Goal: Browse casually

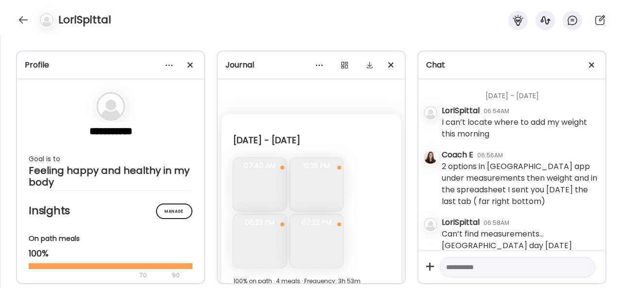
scroll to position [2686, 0]
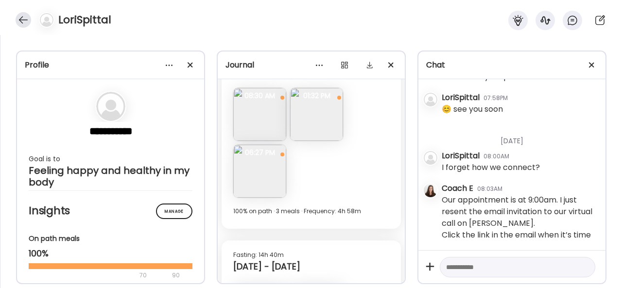
click at [26, 17] on div at bounding box center [24, 20] width 16 height 16
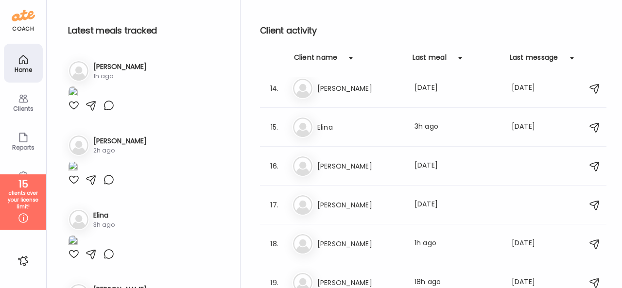
scroll to position [486, 0]
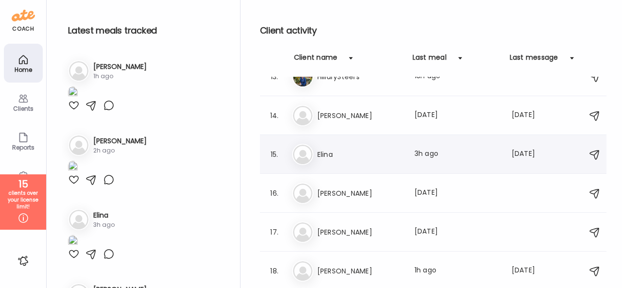
click at [329, 162] on div "El [PERSON_NAME] Last meal: 3h ago Last message: [DATE] You: 🙌" at bounding box center [434, 154] width 285 height 21
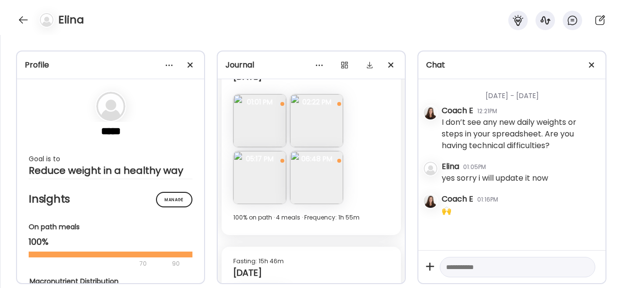
scroll to position [5941, 0]
click at [319, 131] on img at bounding box center [316, 123] width 53 height 53
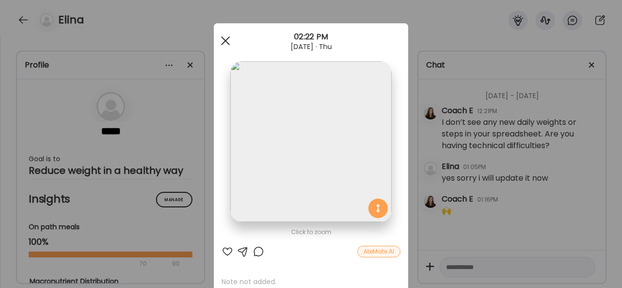
click at [225, 38] on div at bounding box center [225, 40] width 19 height 19
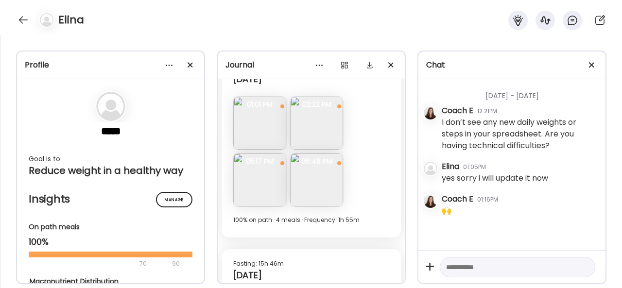
click at [264, 196] on img at bounding box center [259, 180] width 53 height 53
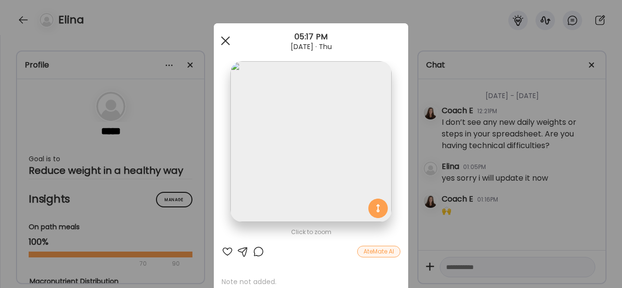
click at [220, 38] on div at bounding box center [225, 40] width 19 height 19
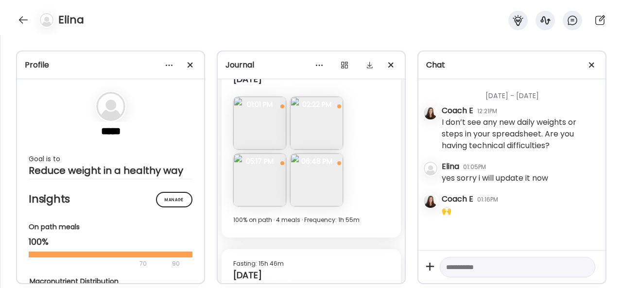
click at [329, 174] on img at bounding box center [316, 180] width 53 height 53
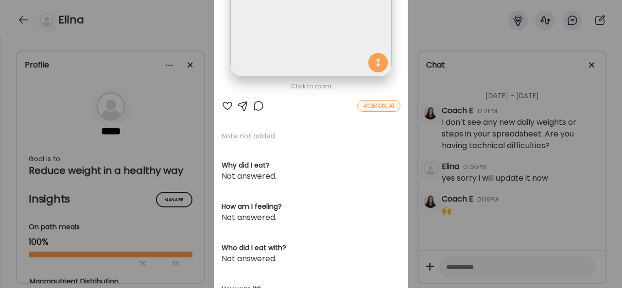
scroll to position [0, 0]
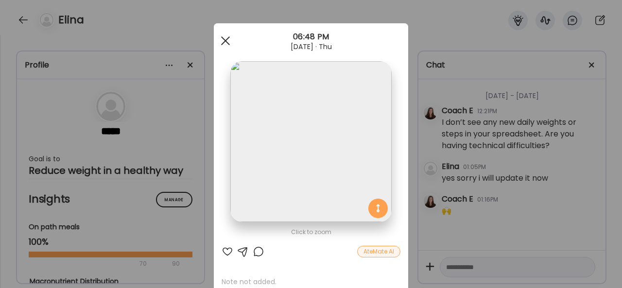
click at [224, 37] on div at bounding box center [225, 40] width 19 height 19
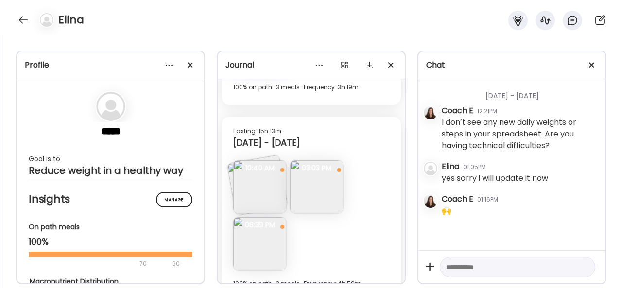
scroll to position [5503, 0]
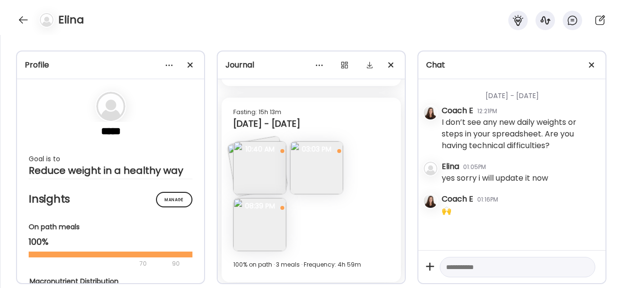
click at [264, 168] on img at bounding box center [259, 167] width 53 height 53
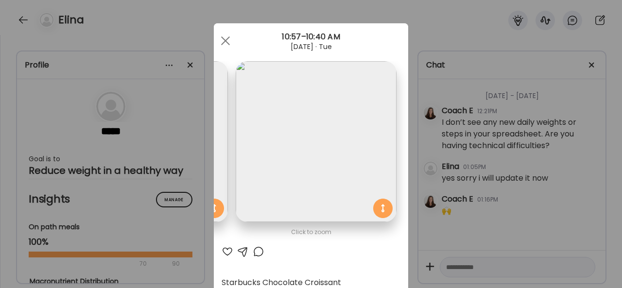
click at [216, 36] on div at bounding box center [225, 40] width 19 height 19
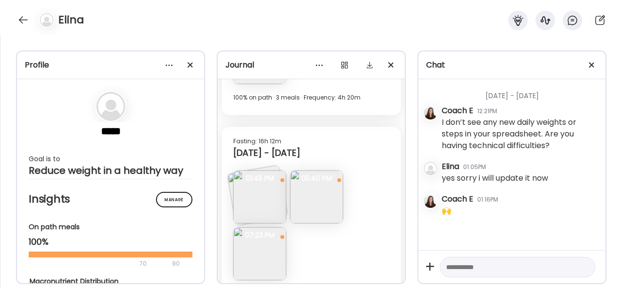
scroll to position [4580, 0]
